Goal: Transaction & Acquisition: Purchase product/service

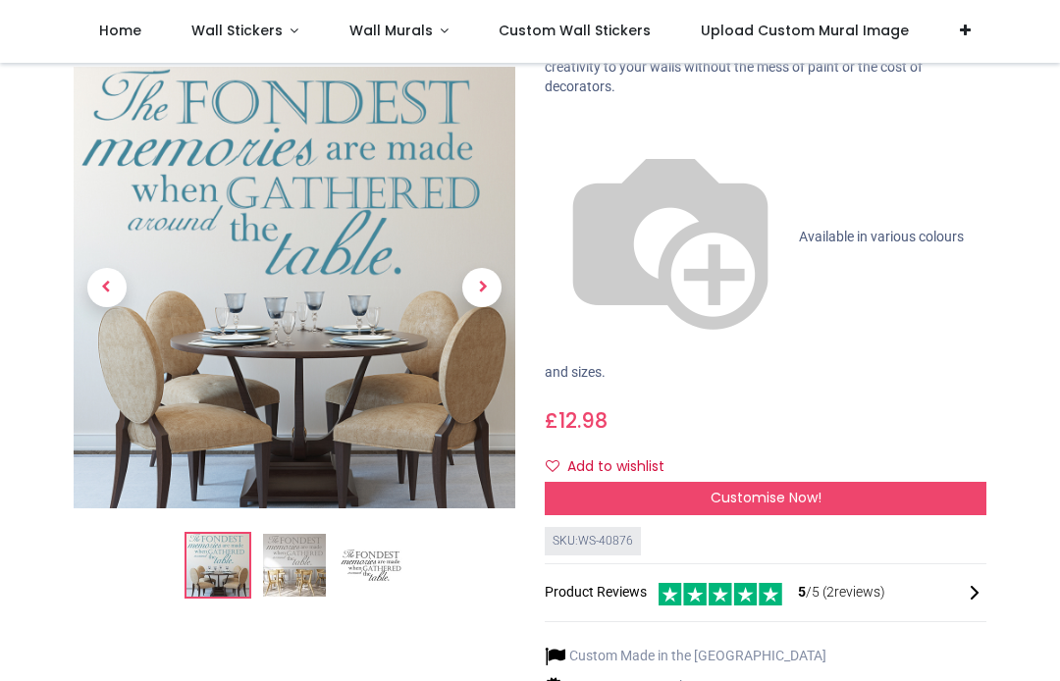
scroll to position [190, 0]
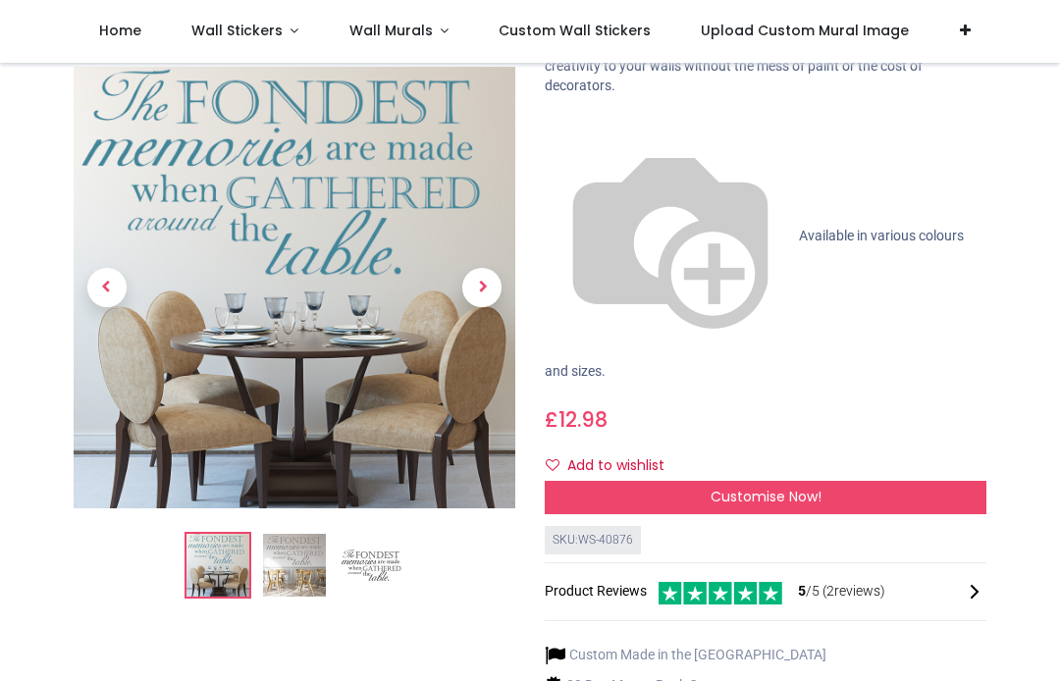
click at [786, 487] on span "Customise Now!" at bounding box center [766, 497] width 111 height 20
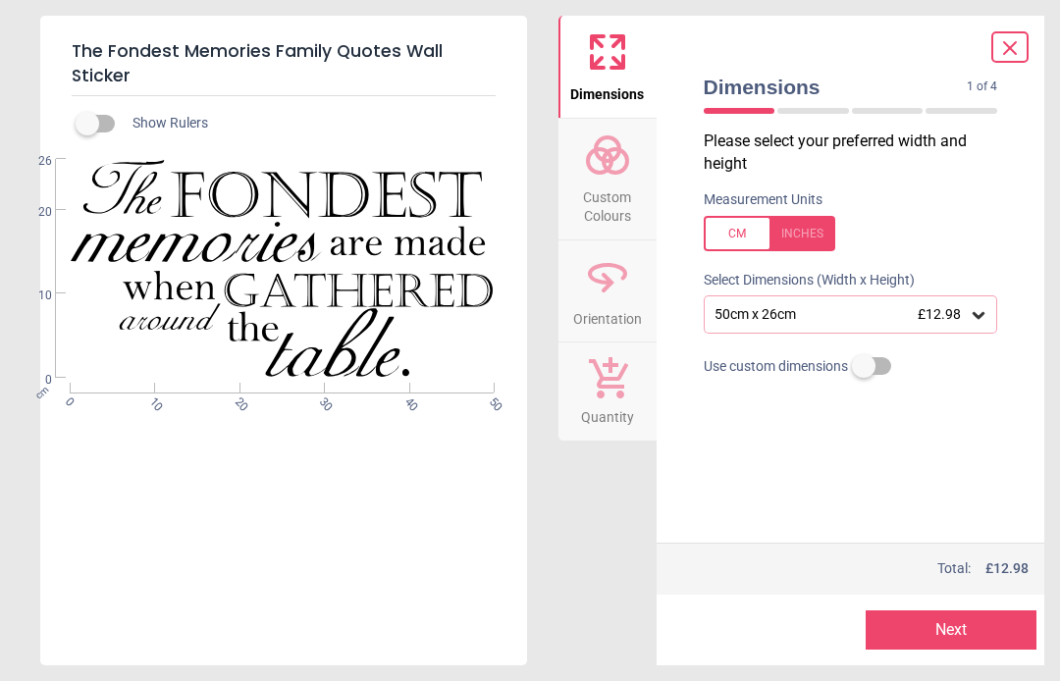
click at [823, 307] on div "50cm x 26cm £12.98" at bounding box center [841, 314] width 257 height 17
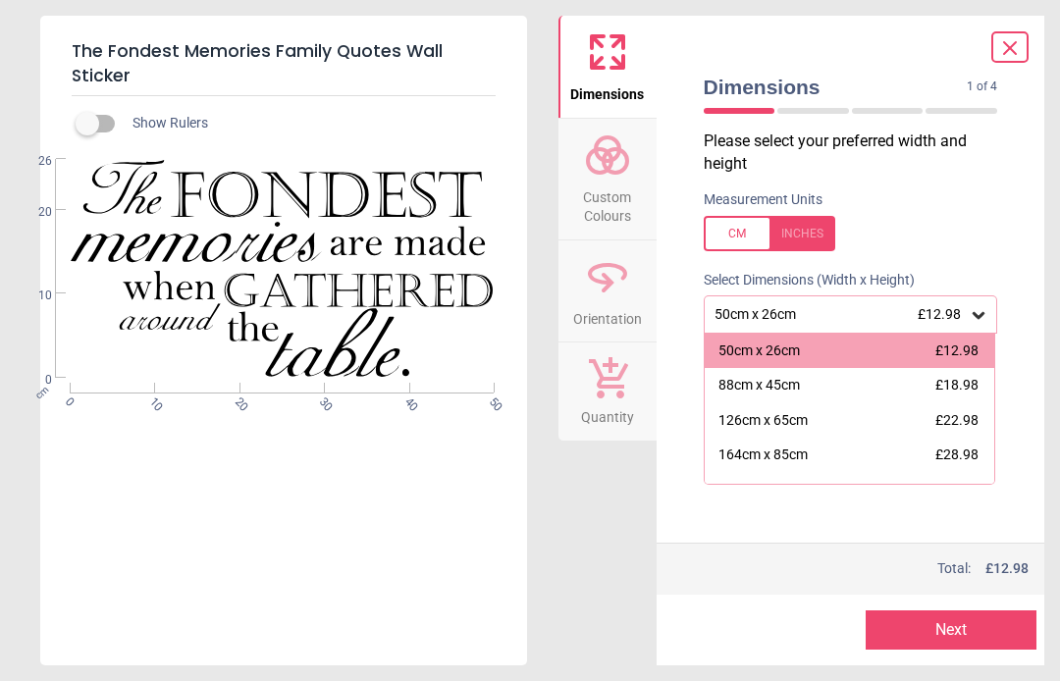
click at [808, 411] on div "126cm x 65cm" at bounding box center [763, 421] width 89 height 20
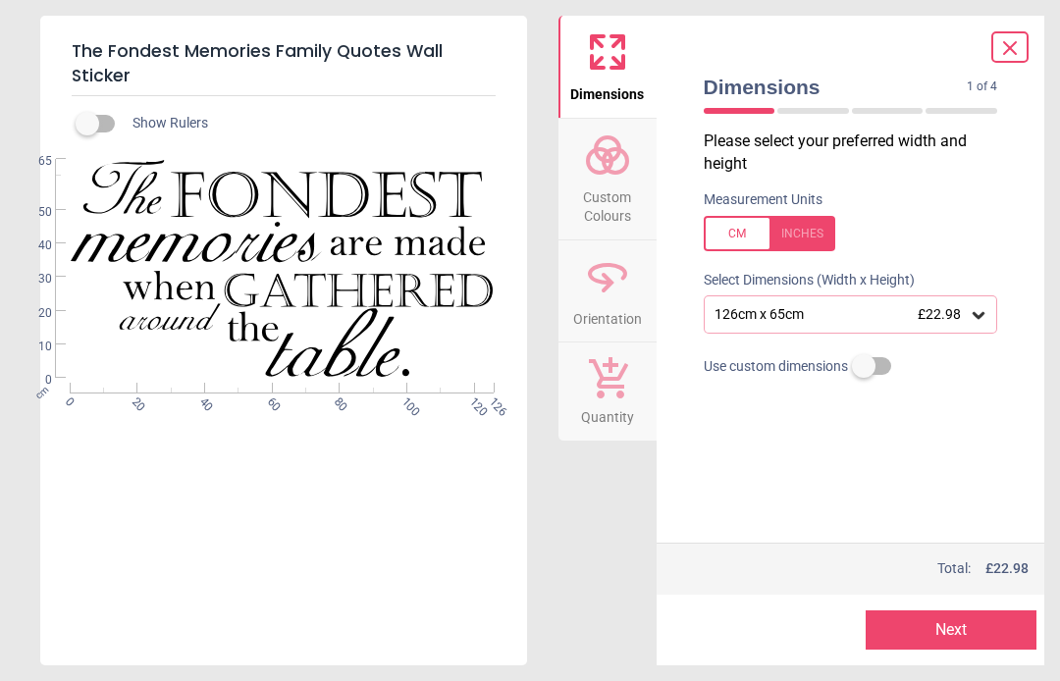
click at [610, 167] on circle at bounding box center [600, 161] width 24 height 24
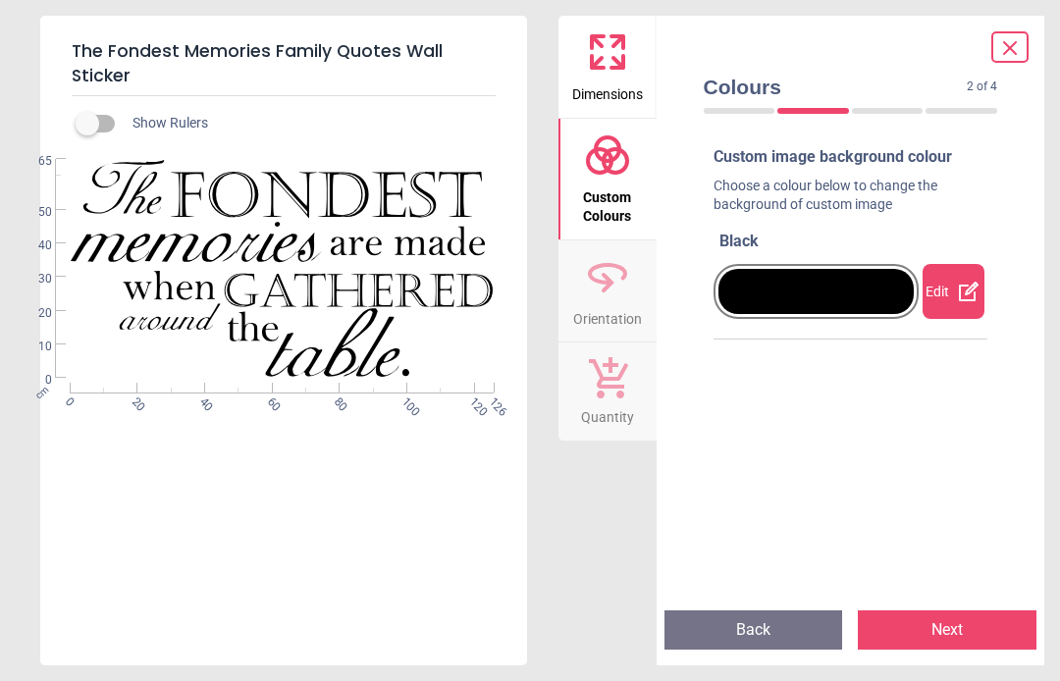
click at [952, 288] on div "Edit" at bounding box center [954, 291] width 62 height 55
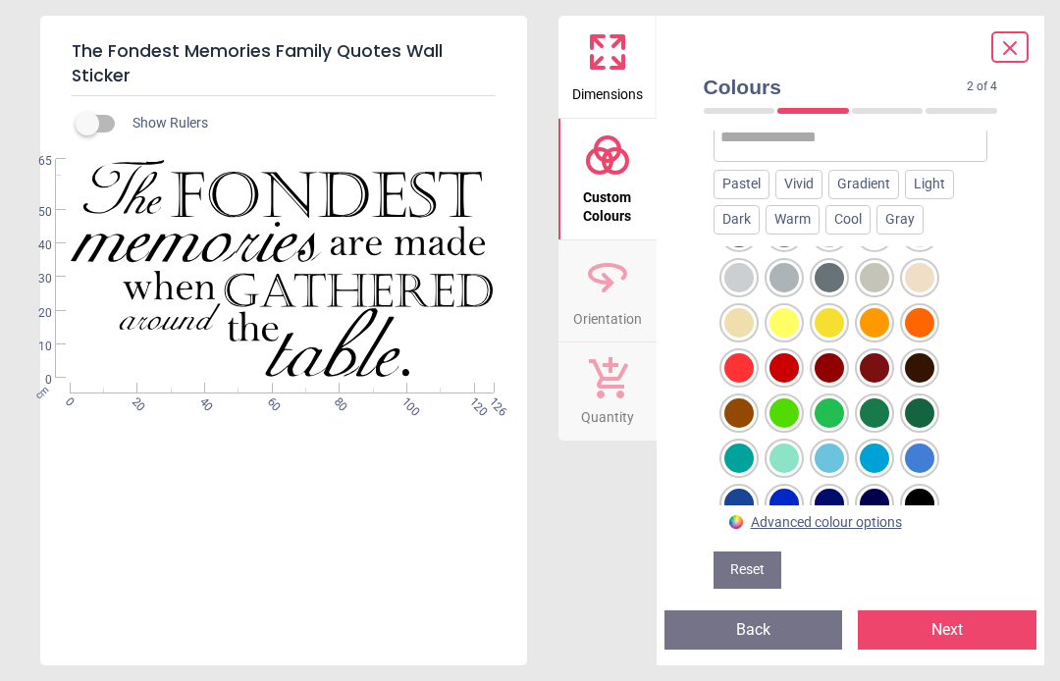
scroll to position [242, 0]
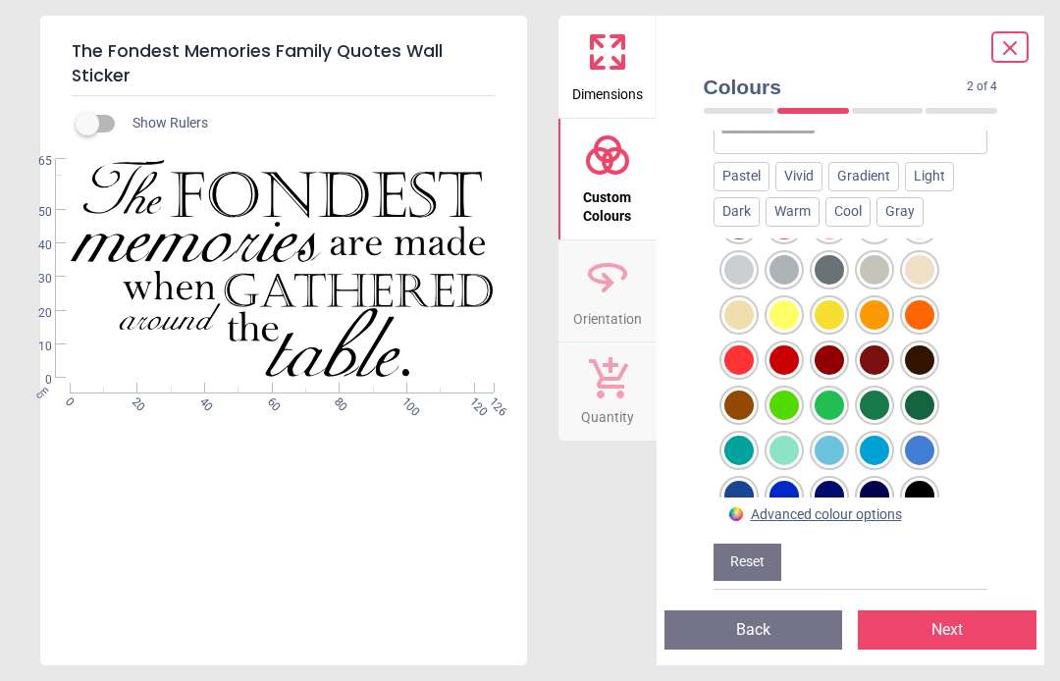
click at [792, 445] on div at bounding box center [784, 450] width 29 height 29
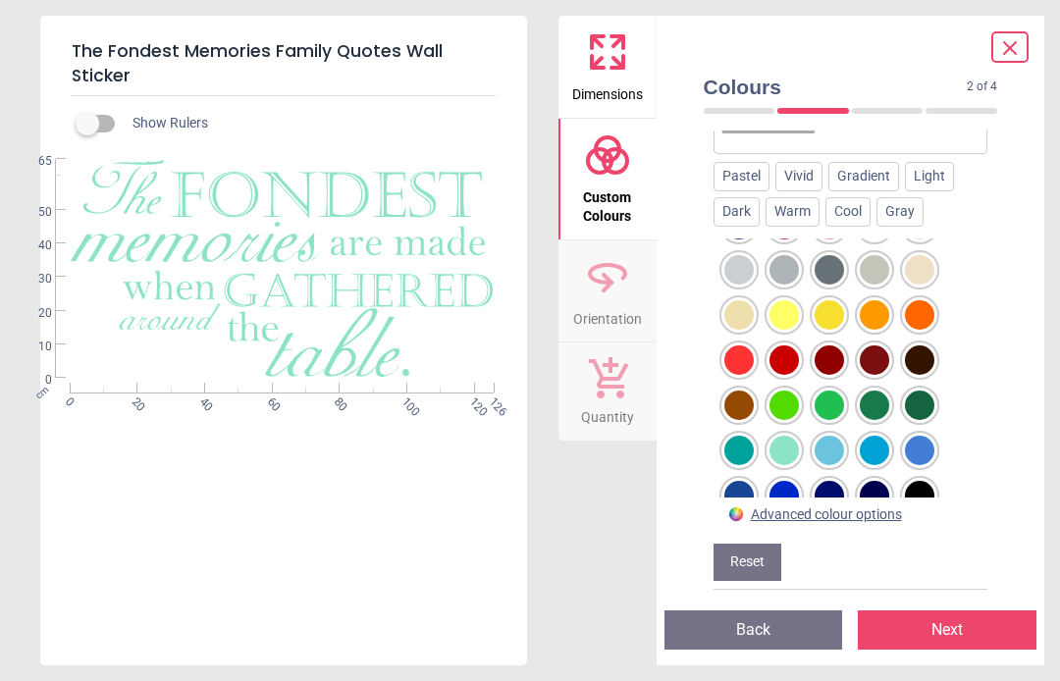
click at [619, 284] on icon at bounding box center [607, 276] width 47 height 47
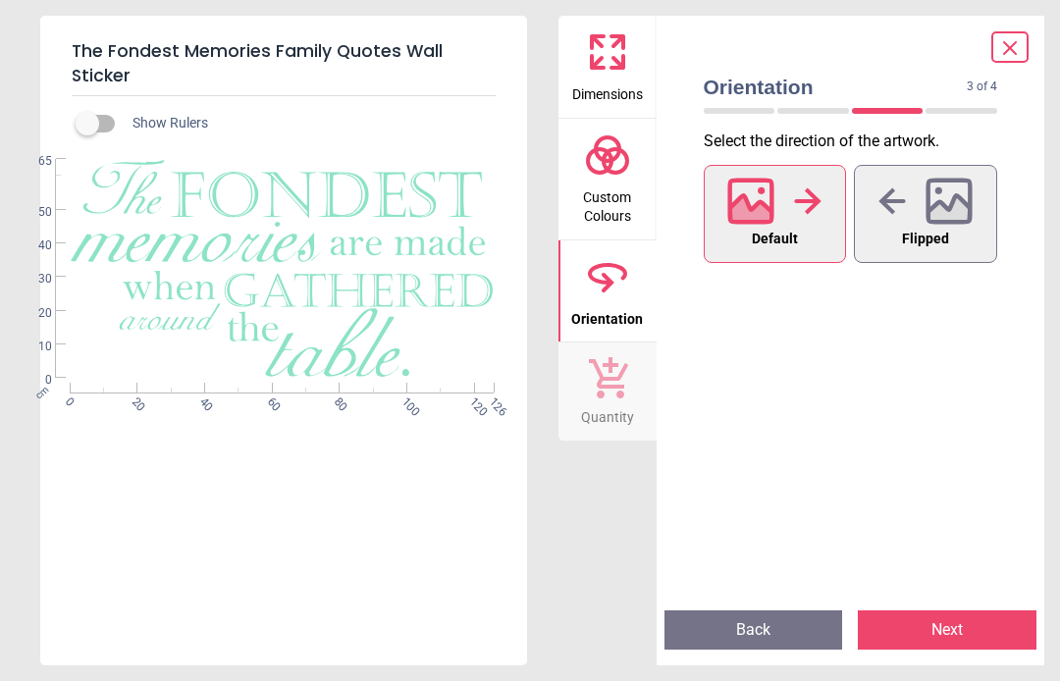
click at [773, 201] on icon at bounding box center [752, 201] width 42 height 42
click at [826, 209] on button "Default" at bounding box center [775, 214] width 143 height 98
click at [621, 382] on icon at bounding box center [607, 376] width 41 height 43
